Goal: Use online tool/utility

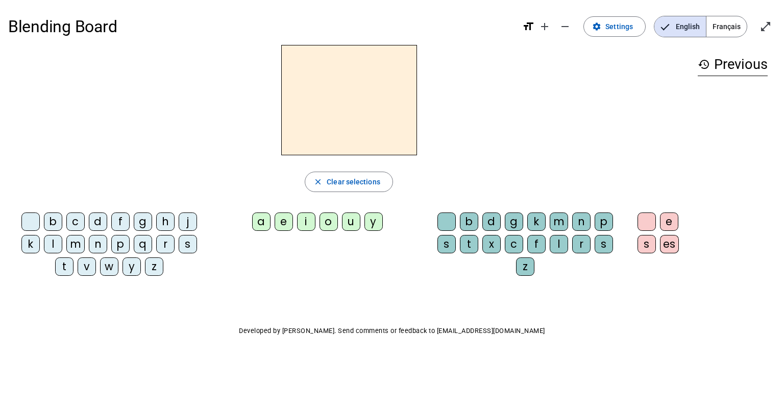
click at [99, 219] on div "d" at bounding box center [98, 221] width 18 height 18
click at [350, 225] on div "u" at bounding box center [351, 221] width 18 height 18
click at [65, 260] on div "t" at bounding box center [64, 266] width 18 height 18
click at [259, 222] on div "a" at bounding box center [261, 221] width 18 height 18
click at [284, 226] on div "e" at bounding box center [284, 221] width 18 height 18
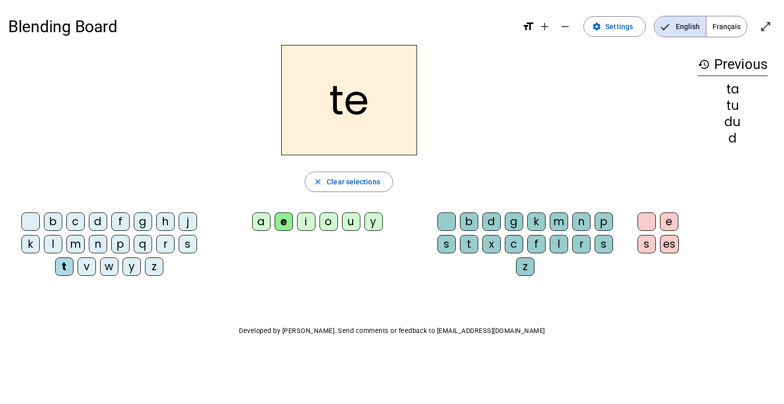
click at [97, 222] on div "d" at bounding box center [98, 221] width 18 height 18
click at [185, 222] on div "j" at bounding box center [188, 221] width 18 height 18
click at [81, 245] on div "m" at bounding box center [75, 244] width 18 height 18
click at [257, 225] on div "a" at bounding box center [261, 221] width 18 height 18
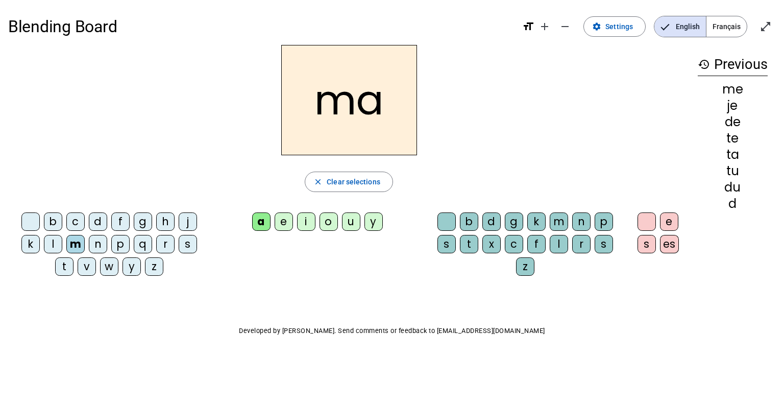
click at [559, 249] on div "l" at bounding box center [559, 244] width 18 height 18
